Goal: Complete application form

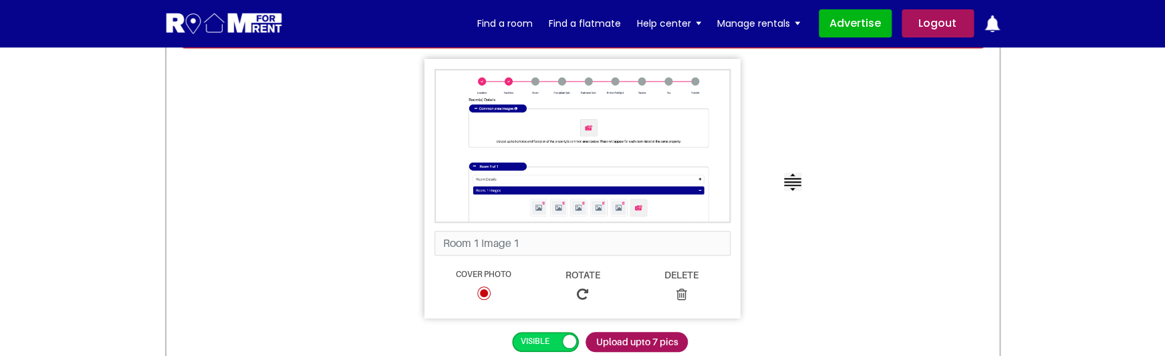
scroll to position [393, 0]
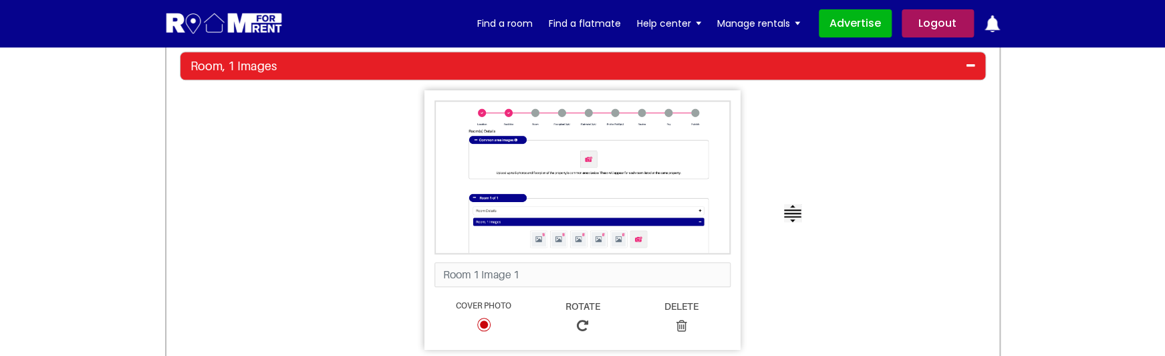
click at [968, 66] on icon at bounding box center [970, 65] width 9 height 11
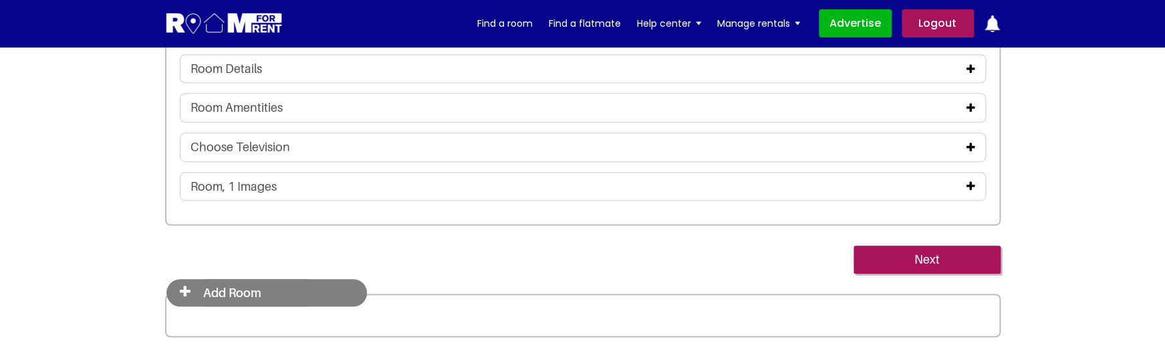
scroll to position [271, 0]
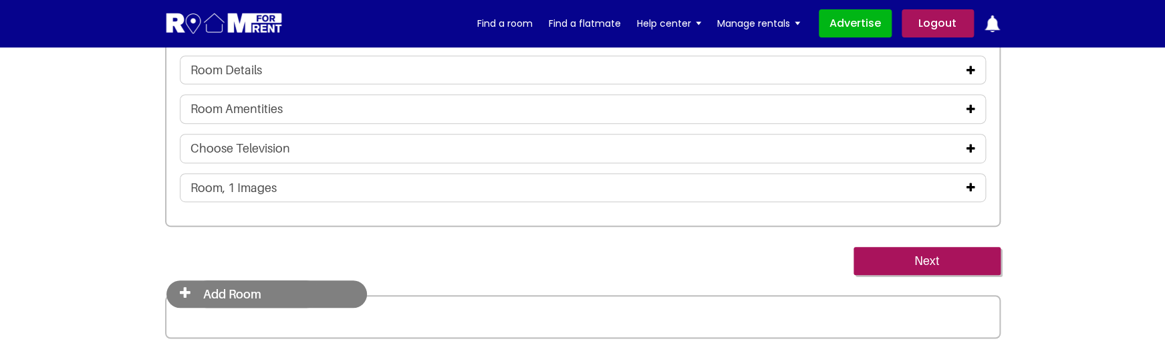
click at [974, 186] on icon at bounding box center [970, 187] width 9 height 11
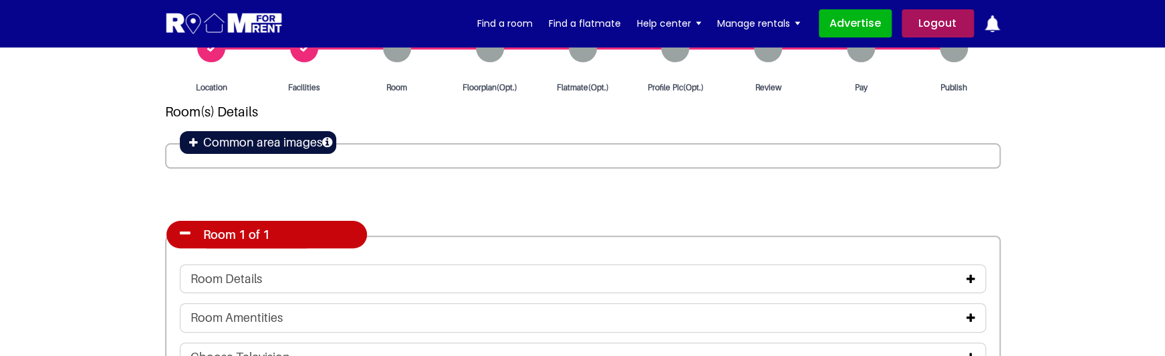
scroll to position [66, 0]
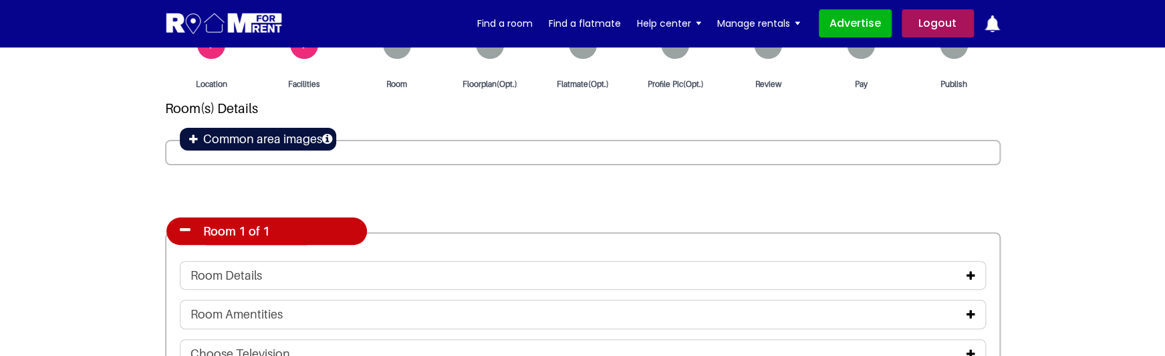
click at [194, 139] on icon at bounding box center [193, 139] width 9 height 11
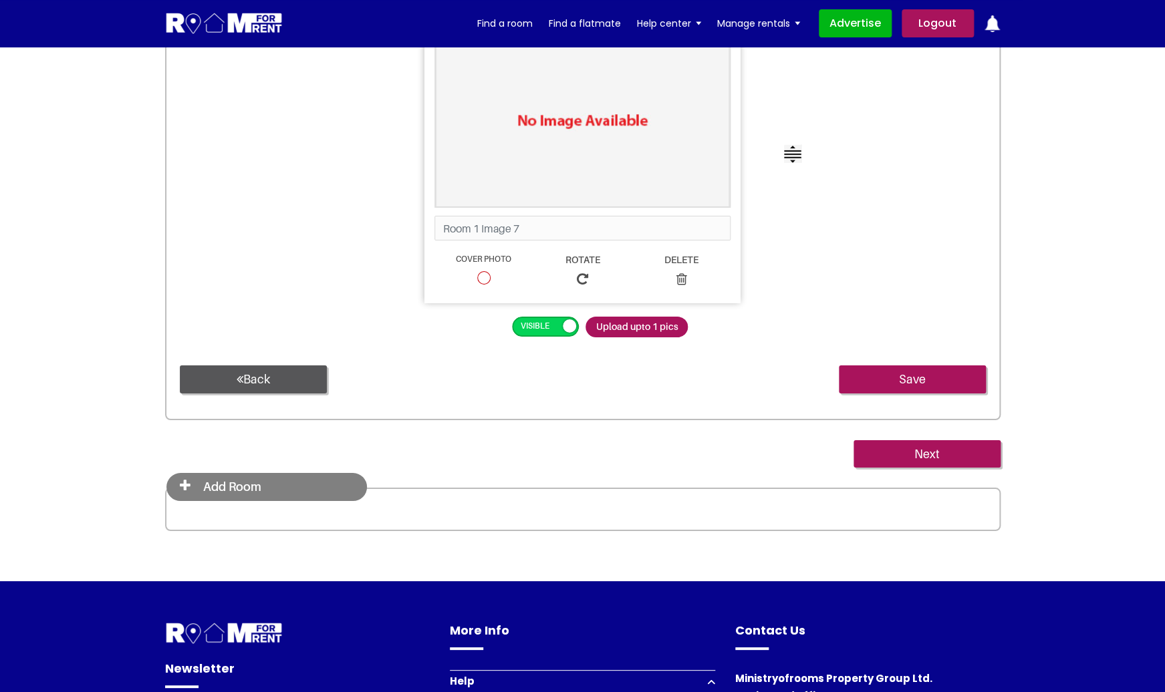
scroll to position [4352, 0]
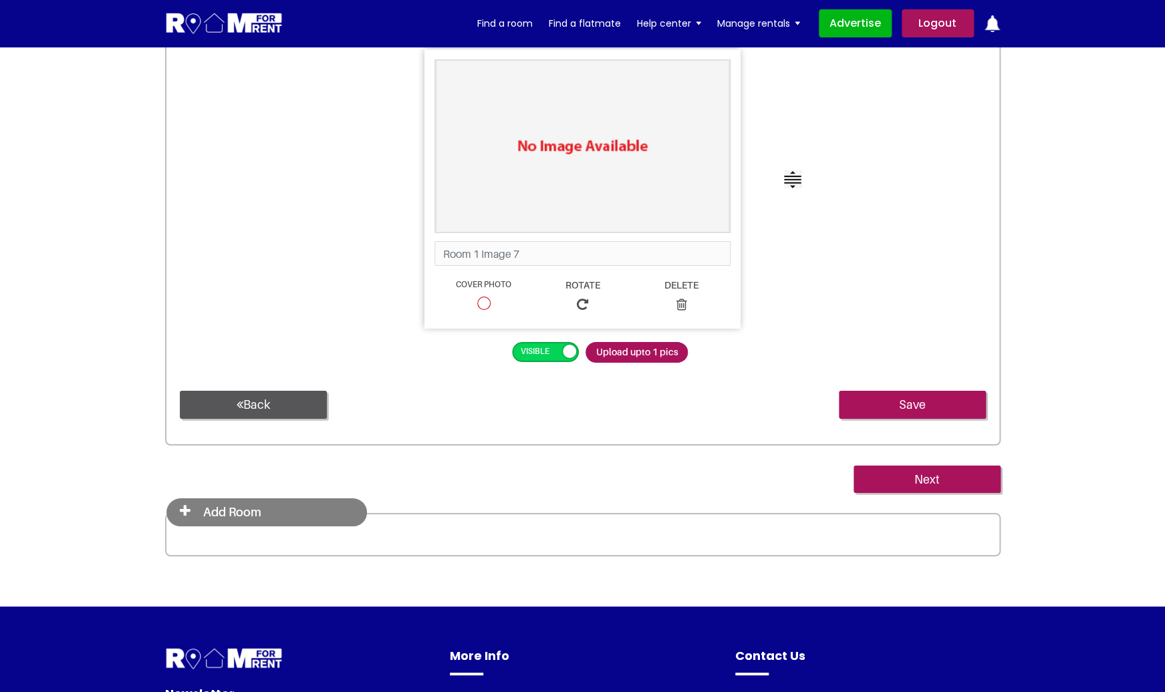
click at [182, 355] on icon at bounding box center [185, 511] width 11 height 13
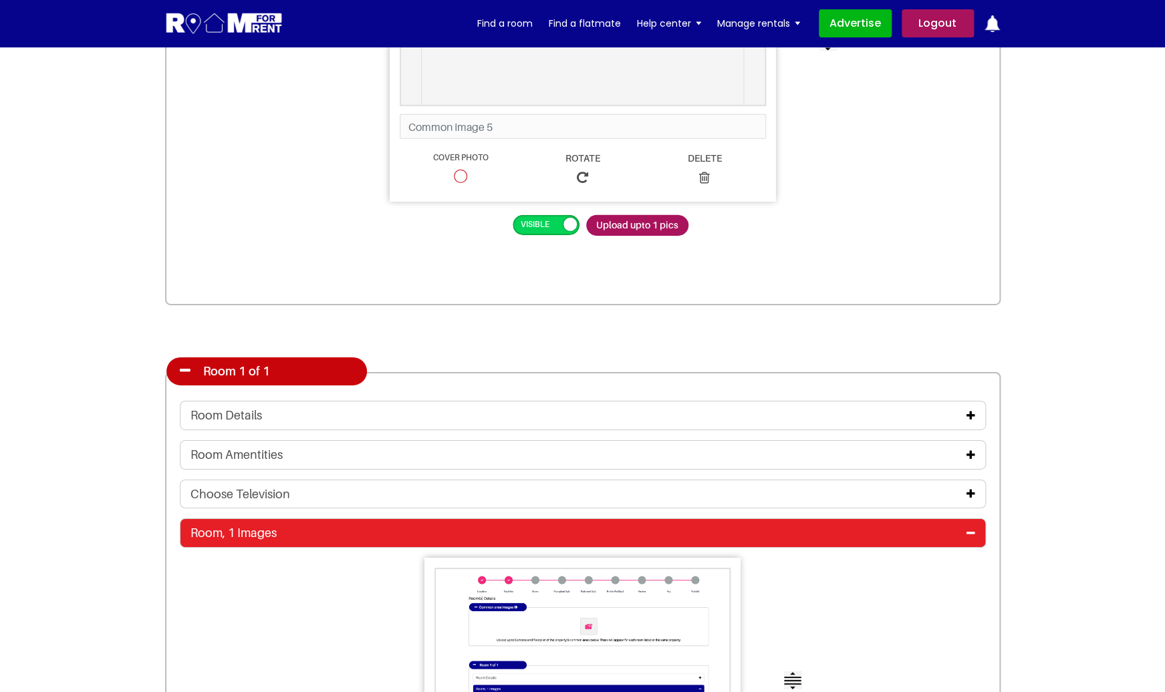
scroll to position [1806, 0]
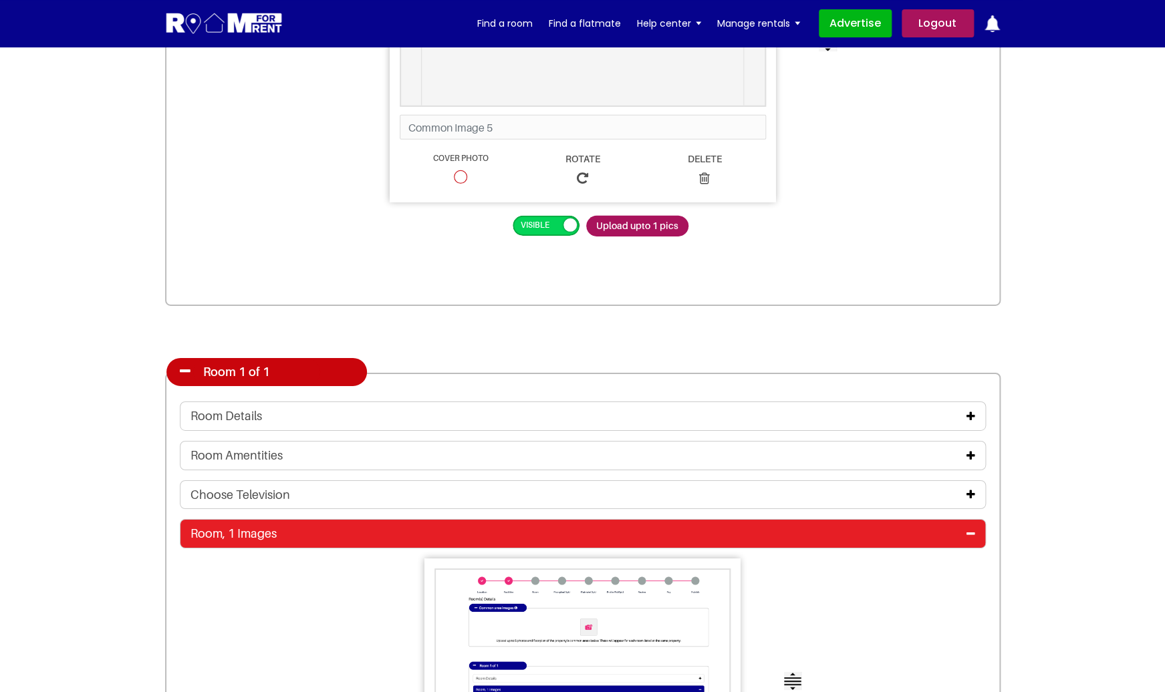
click at [971, 355] on icon at bounding box center [970, 534] width 9 height 11
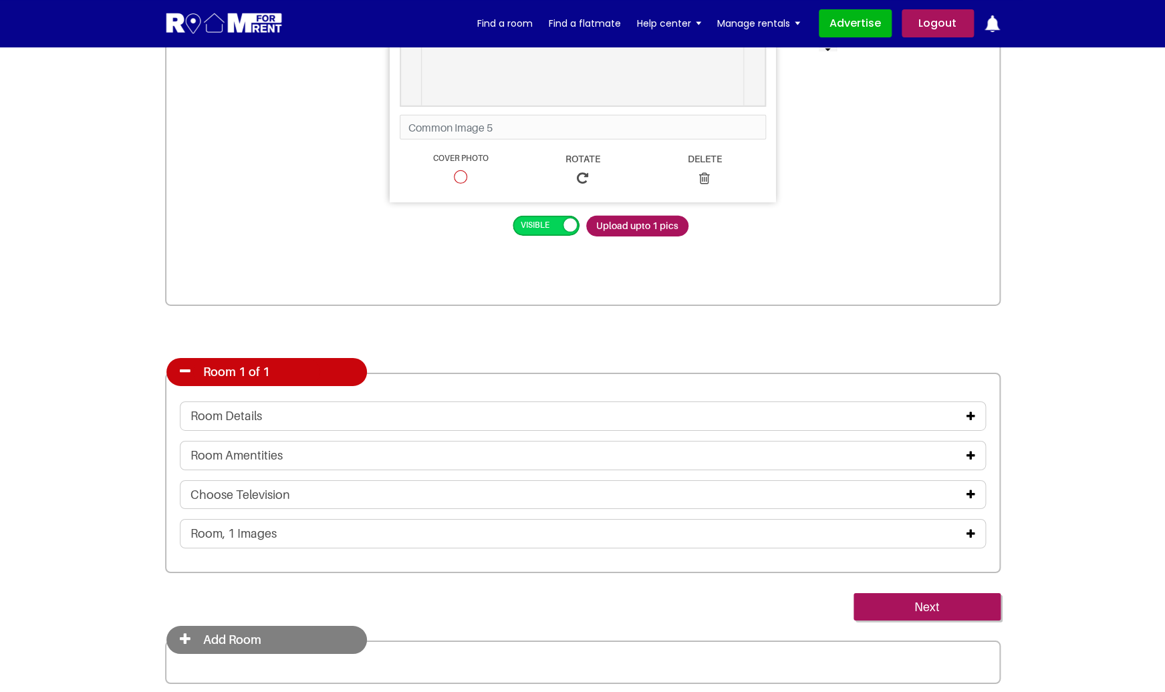
click at [186, 355] on icon at bounding box center [185, 371] width 11 height 13
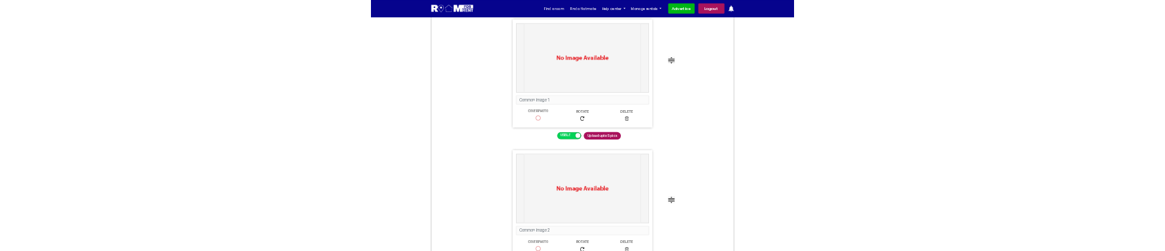
scroll to position [0, 0]
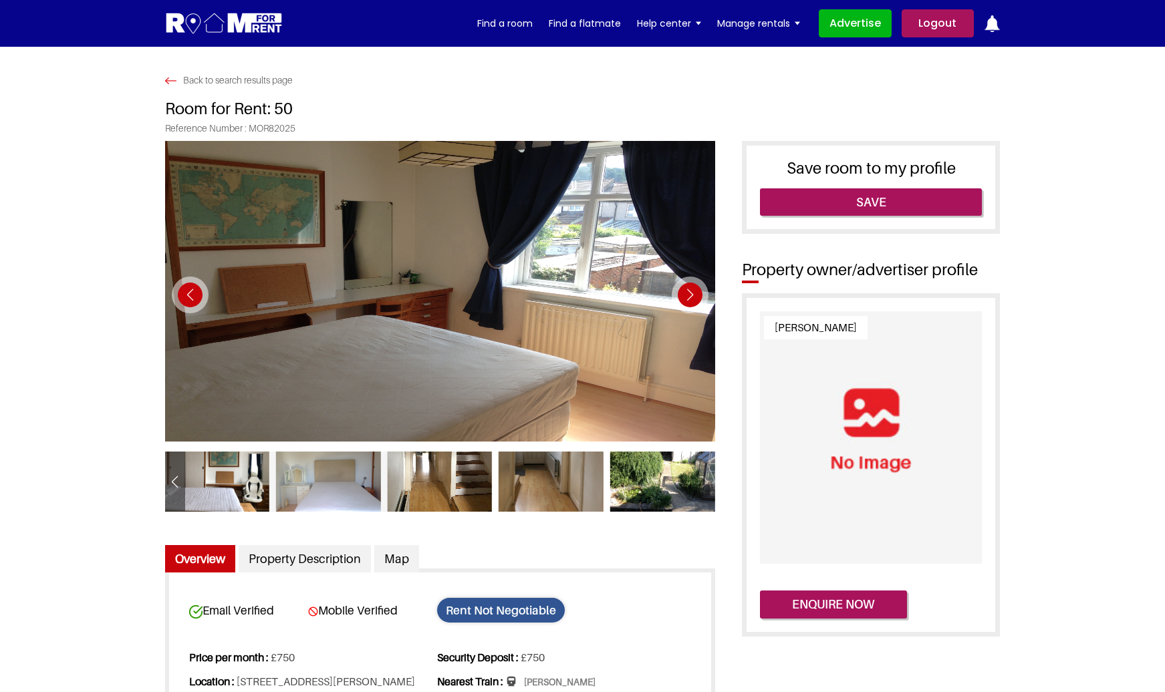
scroll to position [177, 0]
